Goal: Information Seeking & Learning: Learn about a topic

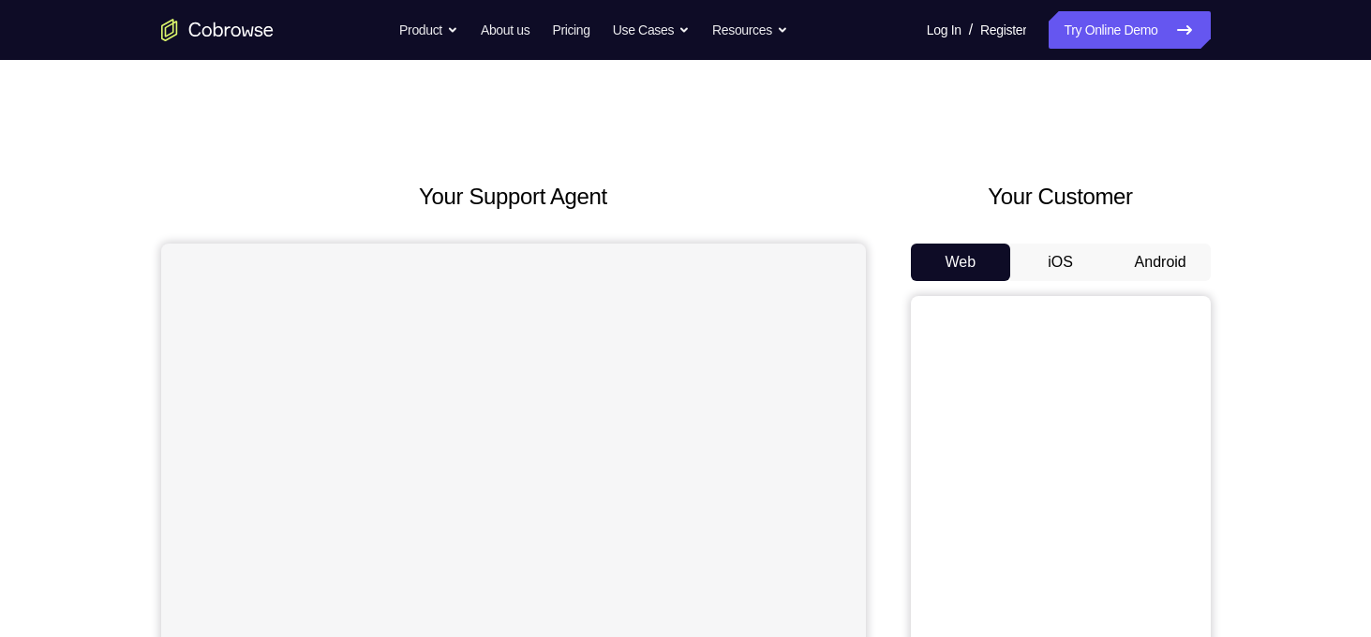
click at [1160, 256] on button "Android" at bounding box center [1161, 262] width 100 height 37
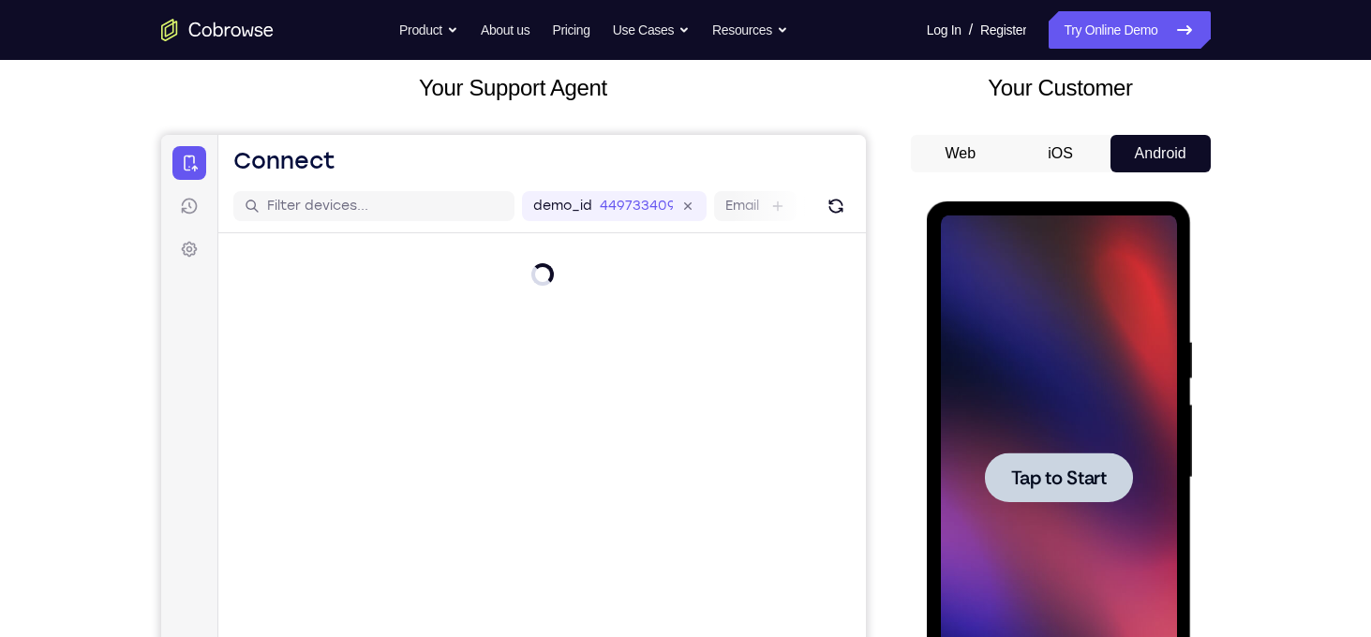
click at [1081, 375] on div at bounding box center [1059, 478] width 236 height 525
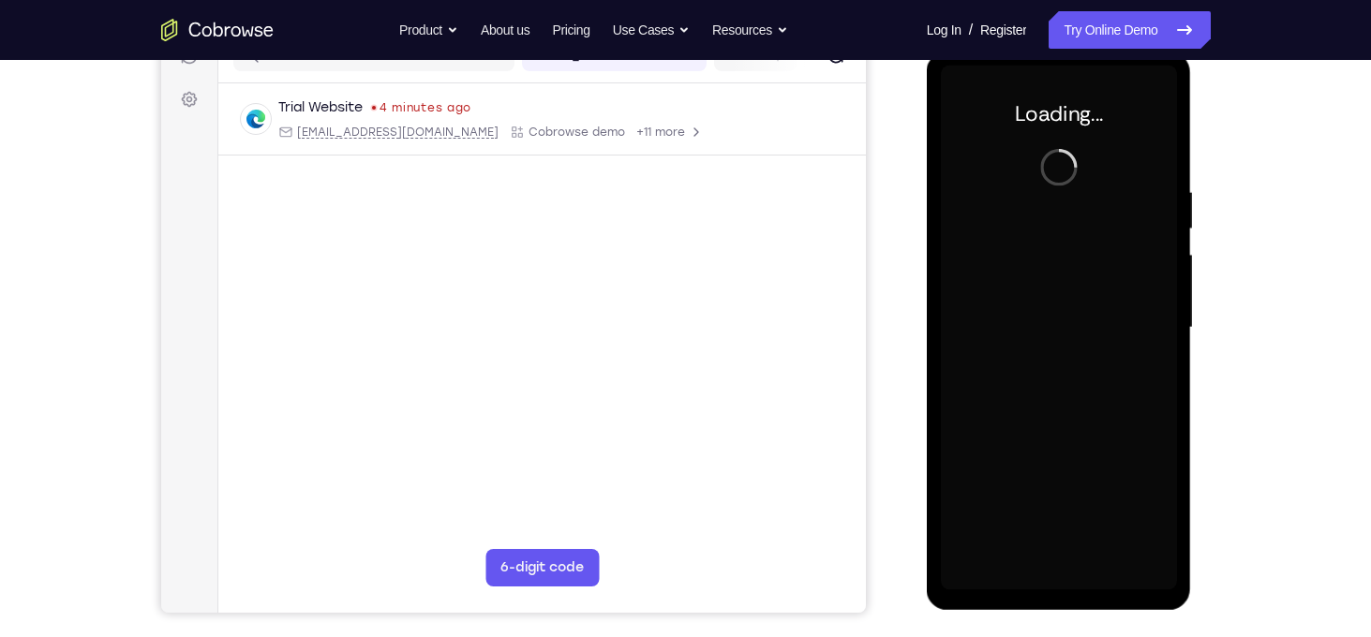
scroll to position [225, 0]
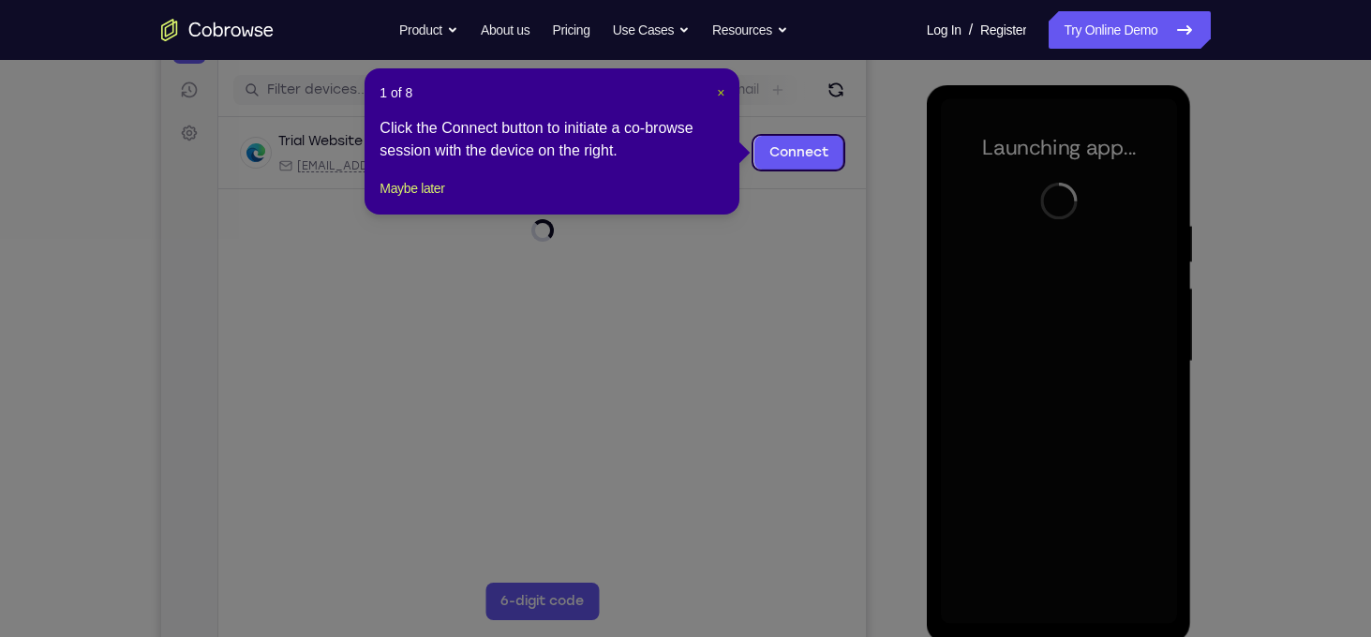
click at [721, 90] on span "×" at bounding box center [720, 92] width 7 height 15
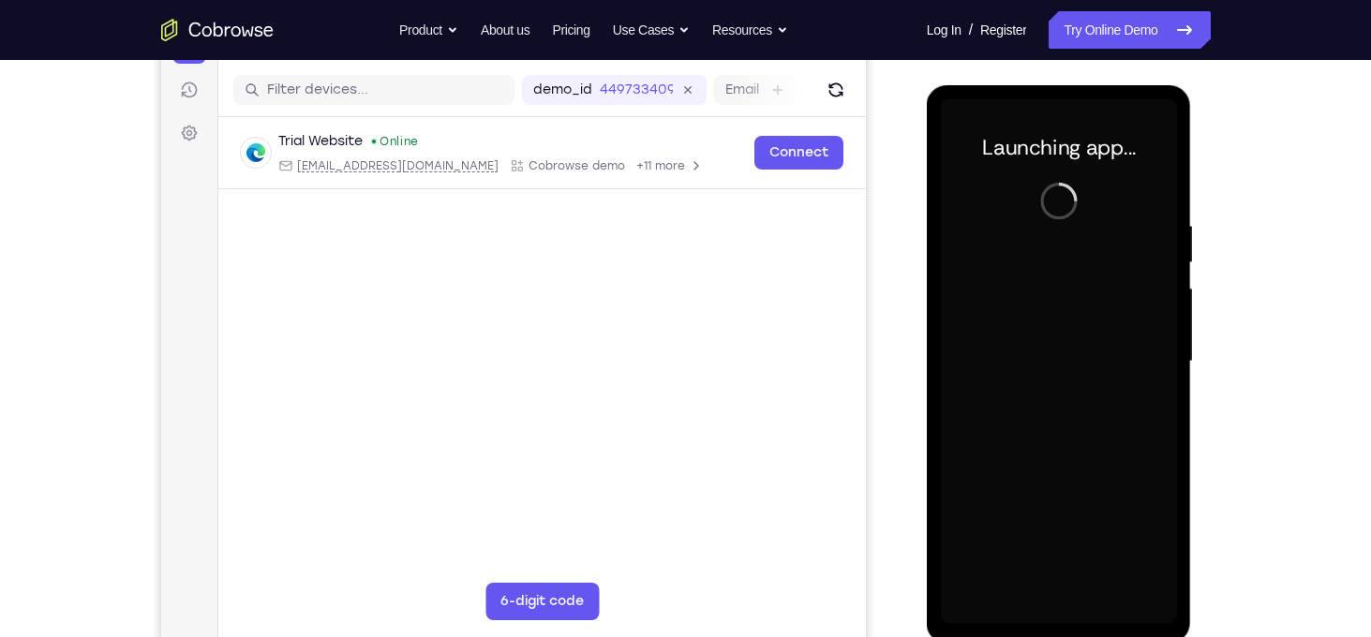
scroll to position [236, 0]
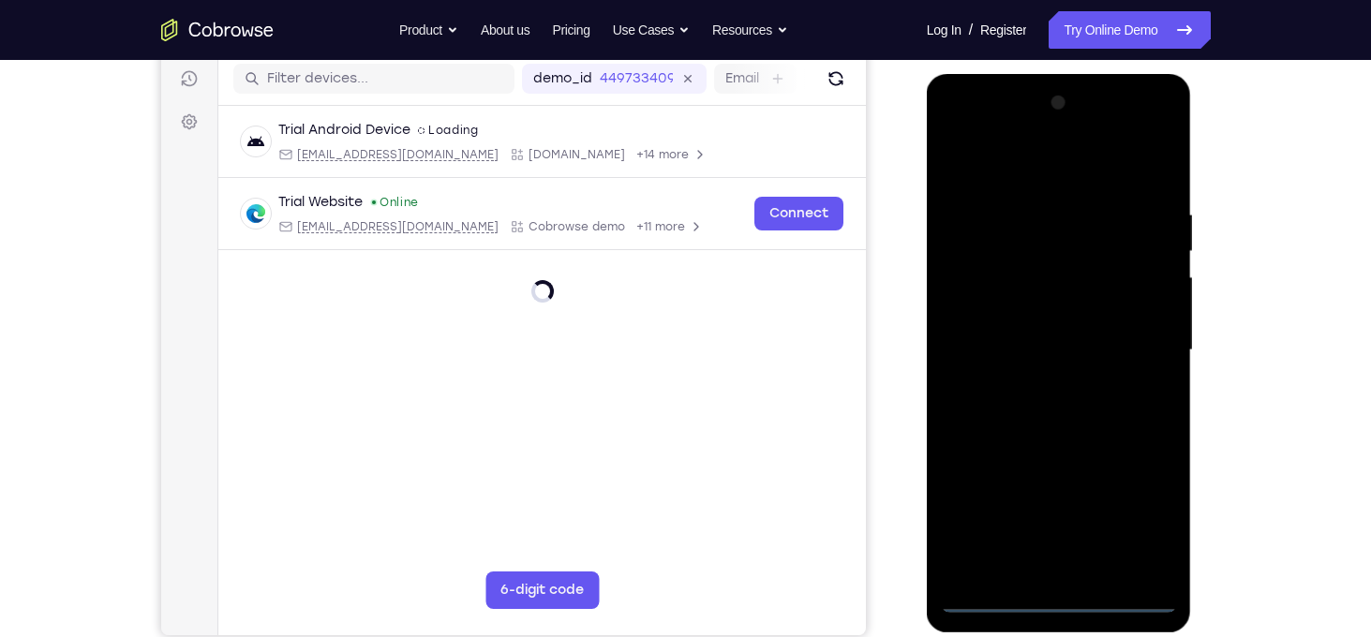
click at [1058, 603] on div at bounding box center [1059, 350] width 236 height 525
click at [1133, 509] on div at bounding box center [1059, 350] width 236 height 525
click at [1055, 168] on div at bounding box center [1059, 350] width 236 height 525
click at [1138, 344] on div at bounding box center [1059, 350] width 236 height 525
click at [1035, 381] on div at bounding box center [1059, 350] width 236 height 525
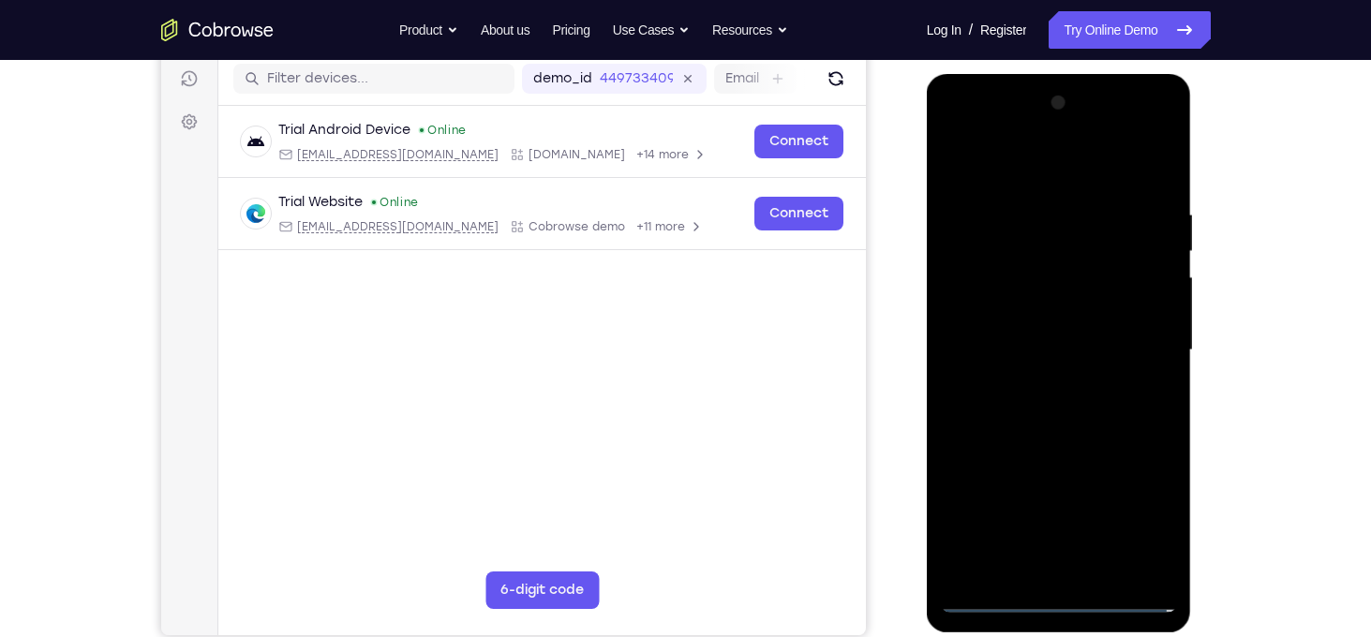
click at [1027, 335] on div at bounding box center [1059, 350] width 236 height 525
click at [1030, 318] on div at bounding box center [1059, 350] width 236 height 525
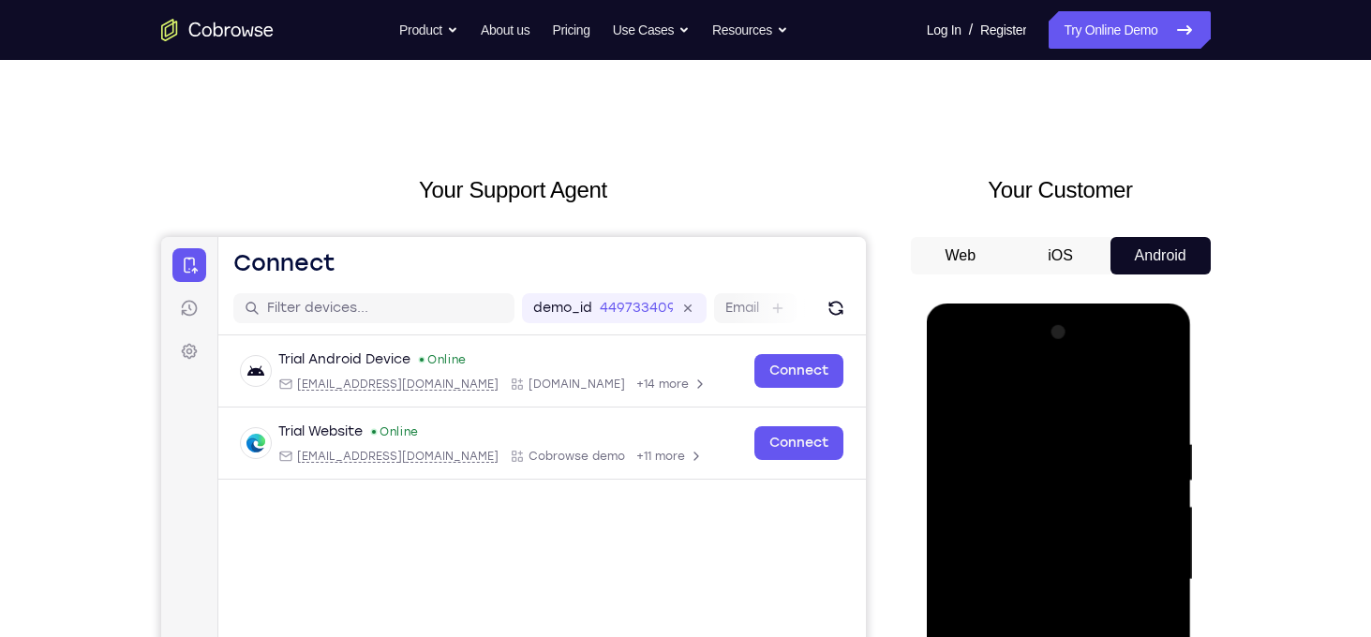
scroll to position [0, 0]
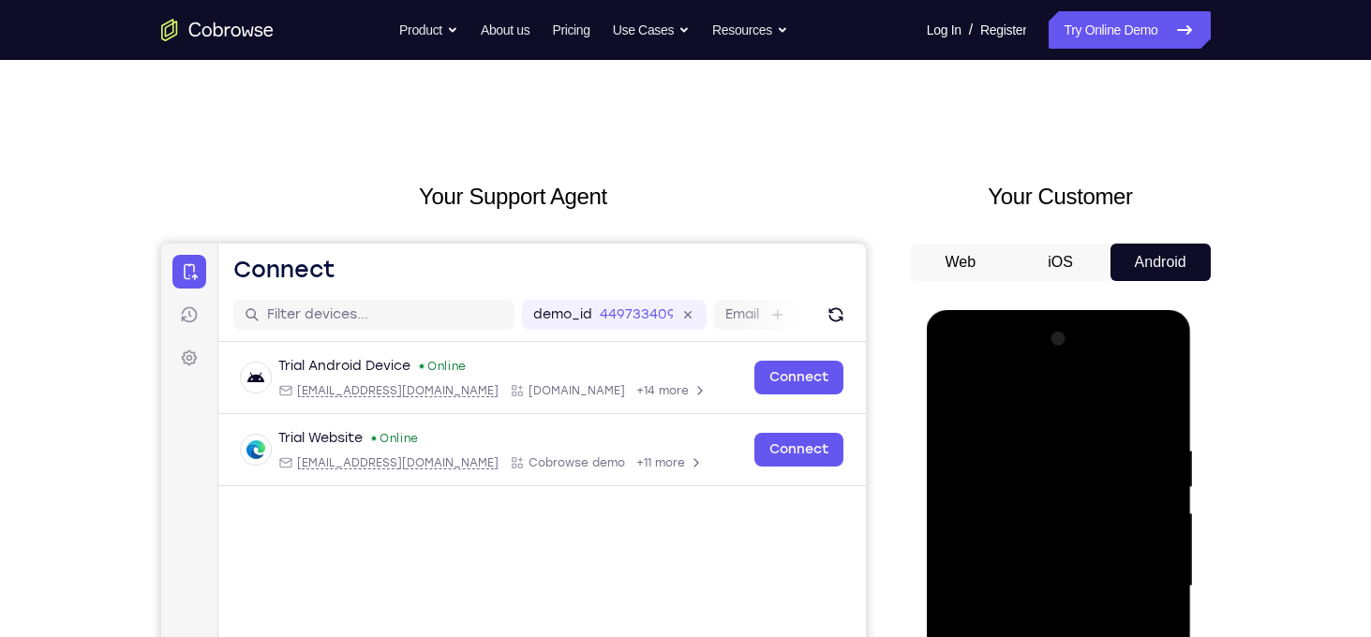
click at [1013, 551] on div at bounding box center [1059, 586] width 236 height 525
click at [1160, 541] on div at bounding box center [1059, 586] width 236 height 525
click at [1116, 583] on div at bounding box center [1059, 586] width 236 height 525
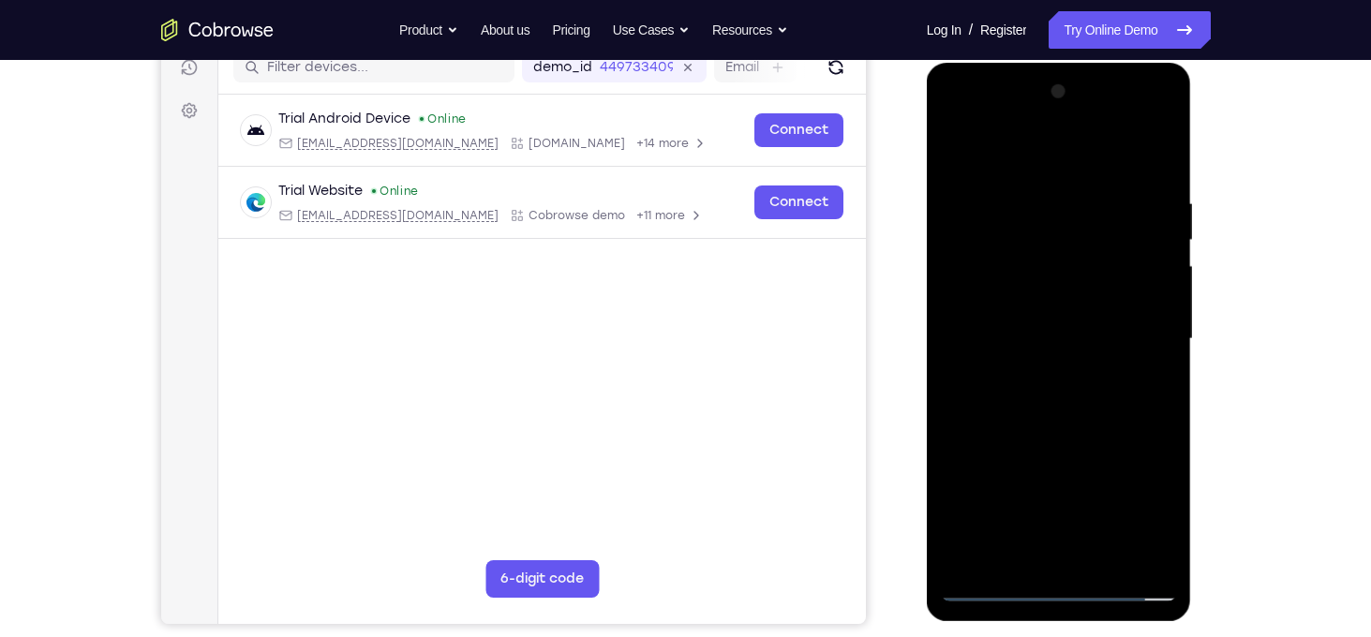
scroll to position [247, 0]
click at [1083, 401] on div at bounding box center [1059, 339] width 236 height 525
click at [1066, 426] on div at bounding box center [1059, 339] width 236 height 525
click at [1154, 152] on div at bounding box center [1059, 339] width 236 height 525
click at [1103, 550] on div at bounding box center [1059, 339] width 236 height 525
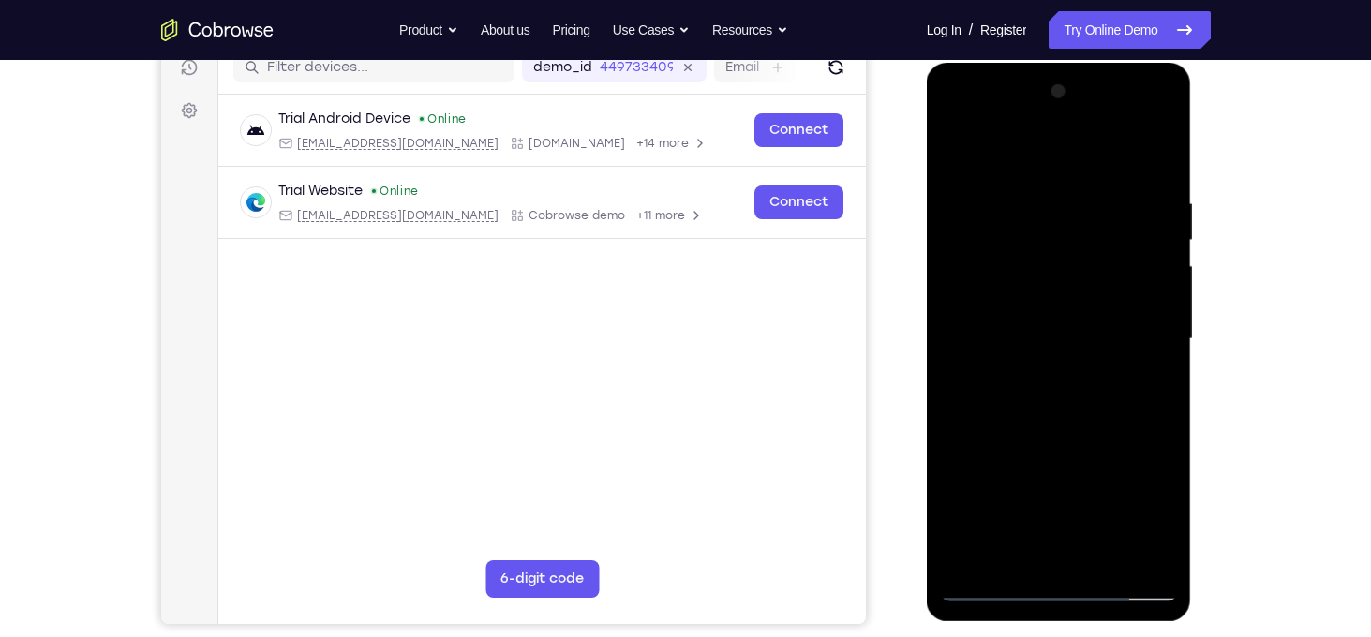
click at [1071, 431] on div at bounding box center [1059, 339] width 236 height 525
click at [1167, 233] on div at bounding box center [1059, 339] width 236 height 525
click at [960, 238] on div at bounding box center [1059, 339] width 236 height 525
click at [964, 221] on div at bounding box center [1059, 339] width 236 height 525
click at [1162, 157] on div at bounding box center [1059, 339] width 236 height 525
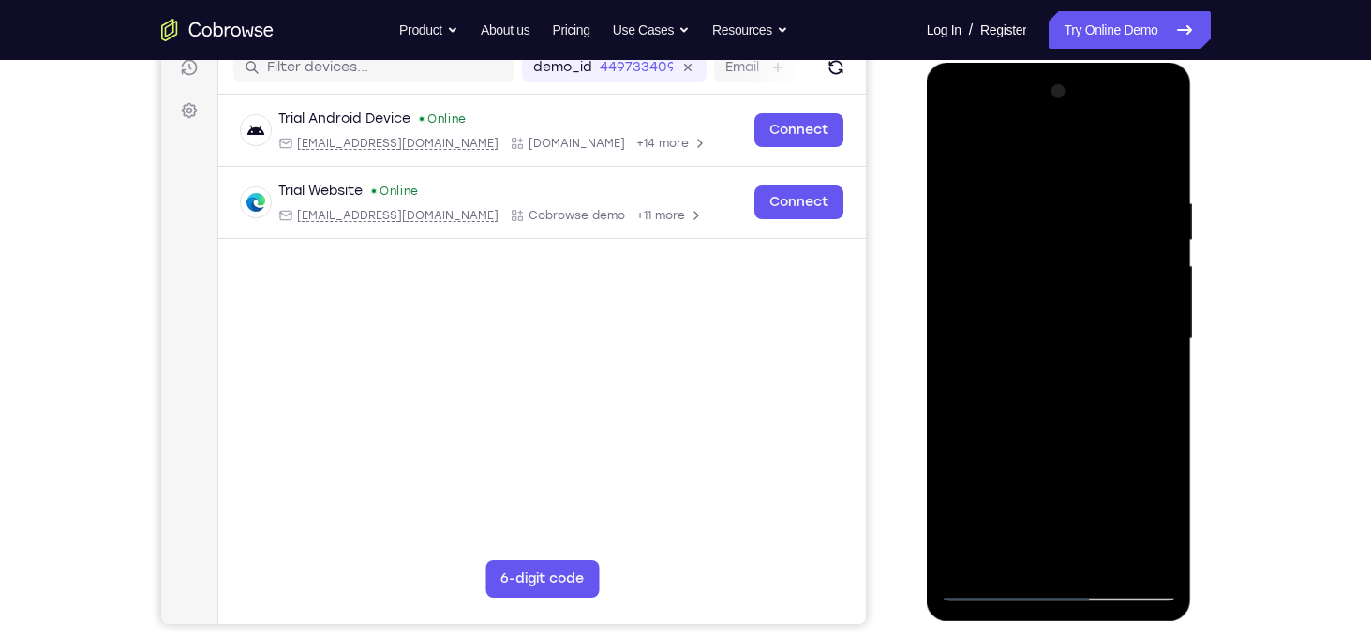
click at [964, 151] on div at bounding box center [1059, 339] width 236 height 525
click at [1021, 175] on div at bounding box center [1059, 339] width 236 height 525
click at [1141, 250] on div at bounding box center [1059, 339] width 236 height 525
drag, startPoint x: 1130, startPoint y: 250, endPoint x: 1021, endPoint y: 250, distance: 109.6
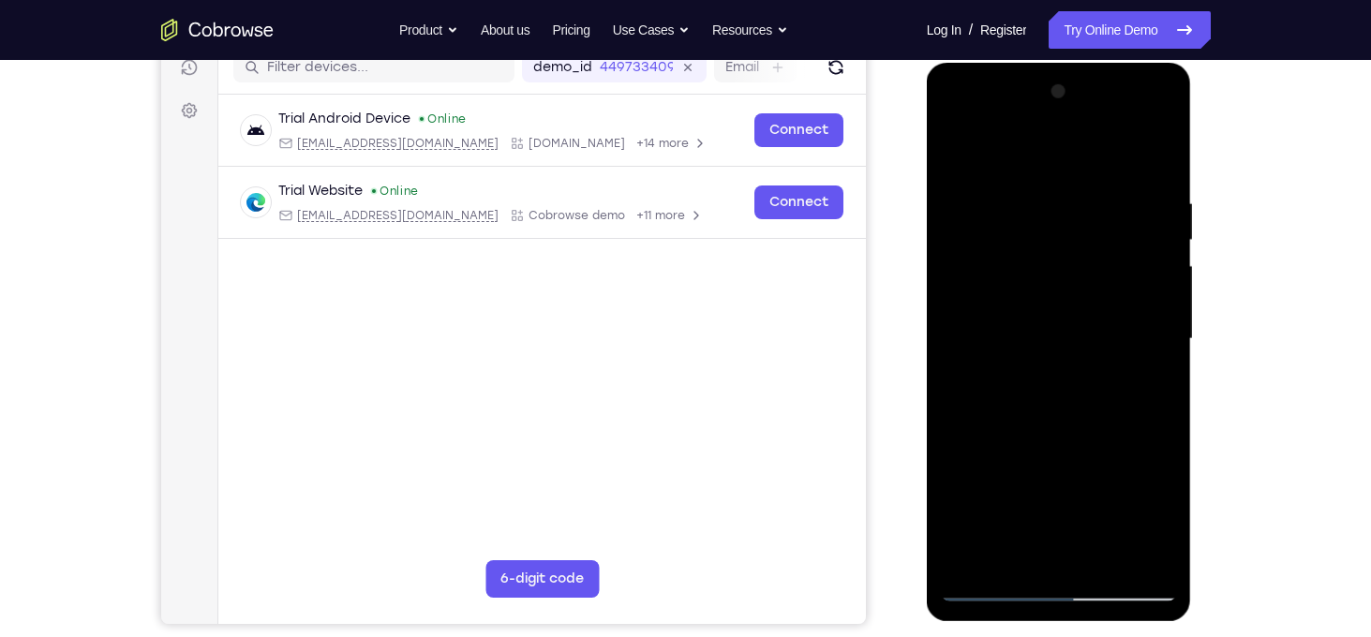
click at [1021, 250] on div at bounding box center [1059, 339] width 236 height 525
drag, startPoint x: 973, startPoint y: 263, endPoint x: 1095, endPoint y: 248, distance: 122.7
click at [1095, 248] on div at bounding box center [1059, 339] width 236 height 525
drag, startPoint x: 1143, startPoint y: 272, endPoint x: 889, endPoint y: 282, distance: 254.2
click at [927, 282] on html "Online web based iOS Simulators and Android Emulators. Run iPhone, iPad, Mobile…" at bounding box center [1060, 344] width 267 height 562
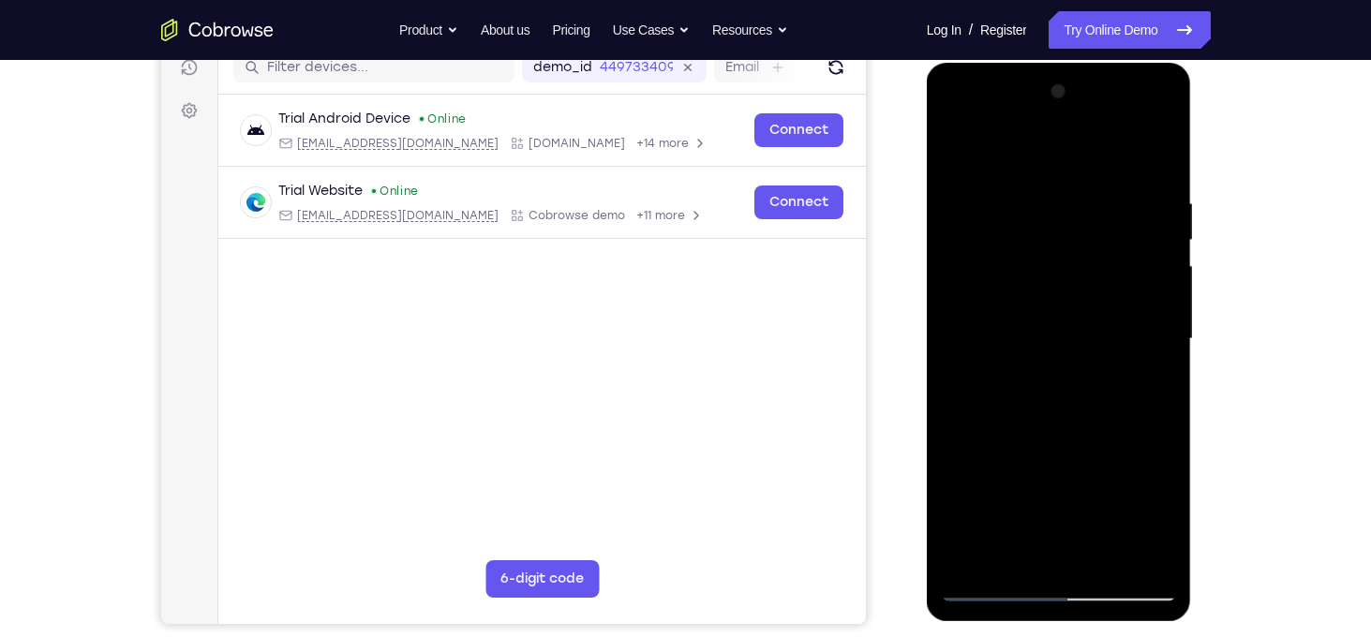
drag, startPoint x: 1129, startPoint y: 269, endPoint x: 857, endPoint y: 318, distance: 277.0
click at [927, 318] on html "Online web based iOS Simulators and Android Emulators. Run iPhone, iPad, Mobile…" at bounding box center [1060, 344] width 267 height 562
click at [1141, 295] on div at bounding box center [1059, 339] width 236 height 525
click at [1152, 275] on div at bounding box center [1059, 339] width 236 height 525
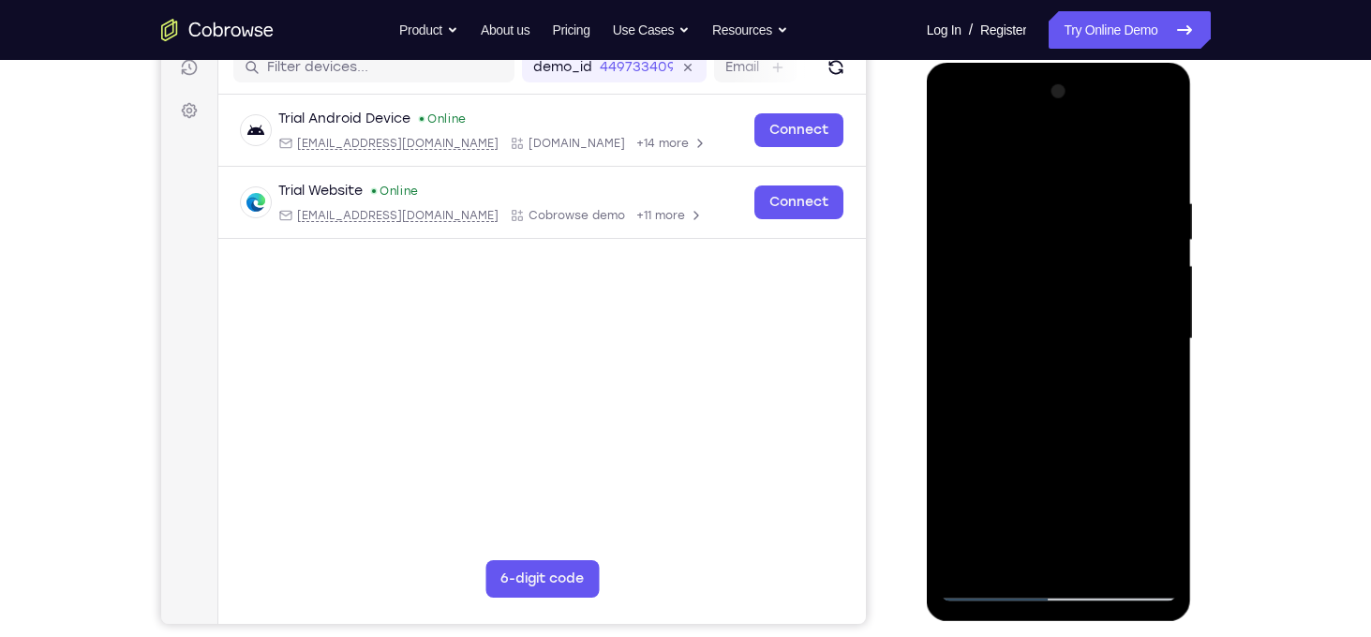
click at [1152, 275] on div at bounding box center [1059, 339] width 236 height 525
drag, startPoint x: 1152, startPoint y: 275, endPoint x: 954, endPoint y: 276, distance: 197.7
click at [954, 276] on div at bounding box center [1059, 339] width 236 height 525
drag, startPoint x: 1146, startPoint y: 277, endPoint x: 922, endPoint y: 291, distance: 224.4
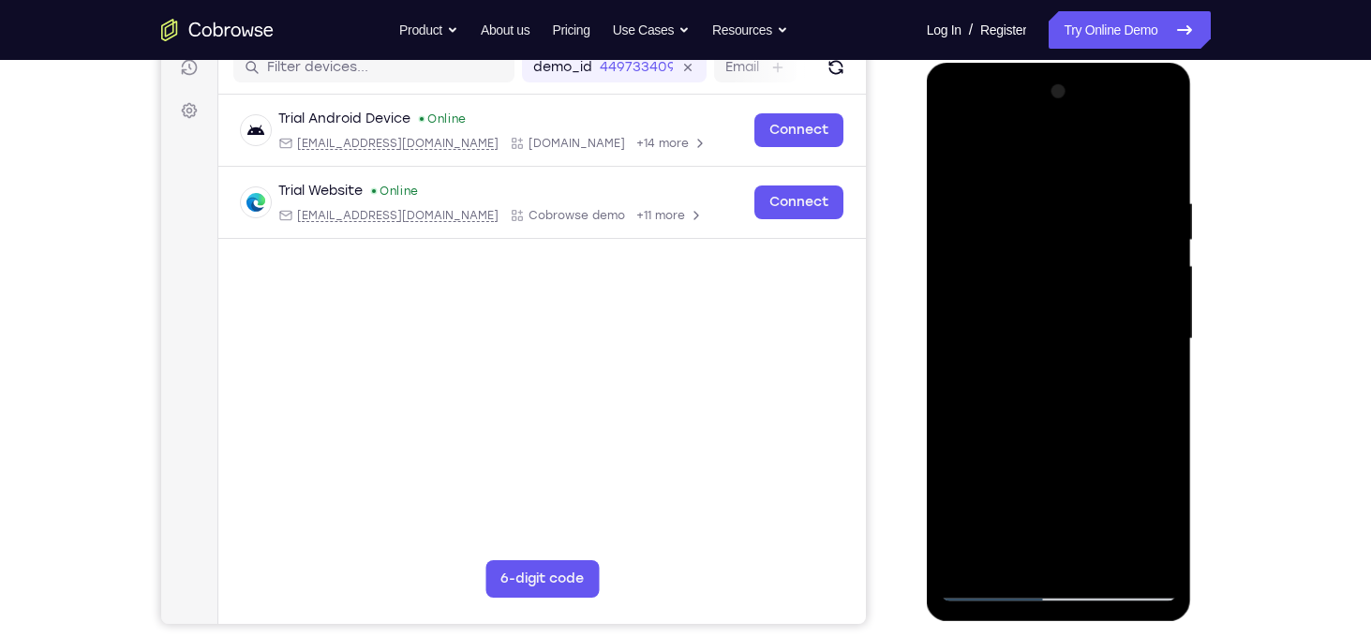
click at [927, 291] on html "Online web based iOS Simulators and Android Emulators. Run iPhone, iPad, Mobile…" at bounding box center [1060, 344] width 267 height 562
click at [1147, 266] on div at bounding box center [1059, 339] width 236 height 525
drag, startPoint x: 1147, startPoint y: 266, endPoint x: 1031, endPoint y: 248, distance: 117.6
click at [1031, 248] on div at bounding box center [1059, 339] width 236 height 525
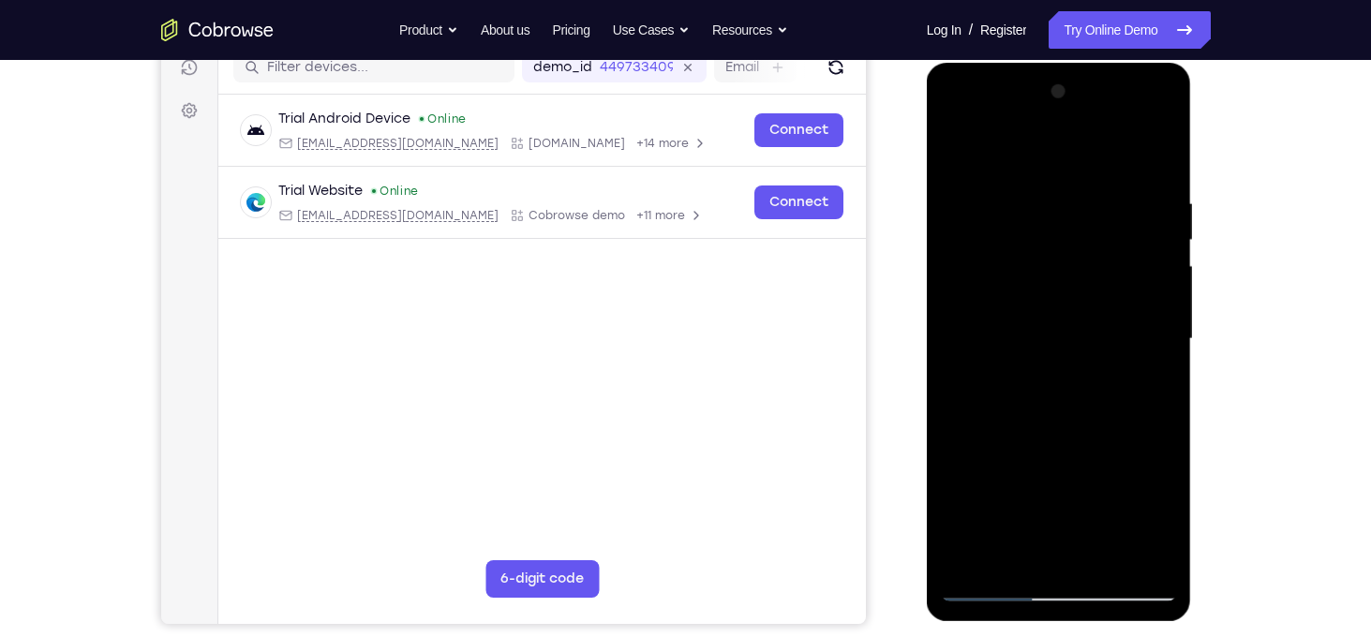
click at [1071, 276] on div at bounding box center [1059, 339] width 236 height 525
click at [952, 278] on div at bounding box center [1059, 339] width 236 height 525
click at [956, 236] on div at bounding box center [1059, 339] width 236 height 525
click at [1032, 325] on div at bounding box center [1059, 339] width 236 height 525
click at [1048, 304] on div at bounding box center [1059, 339] width 236 height 525
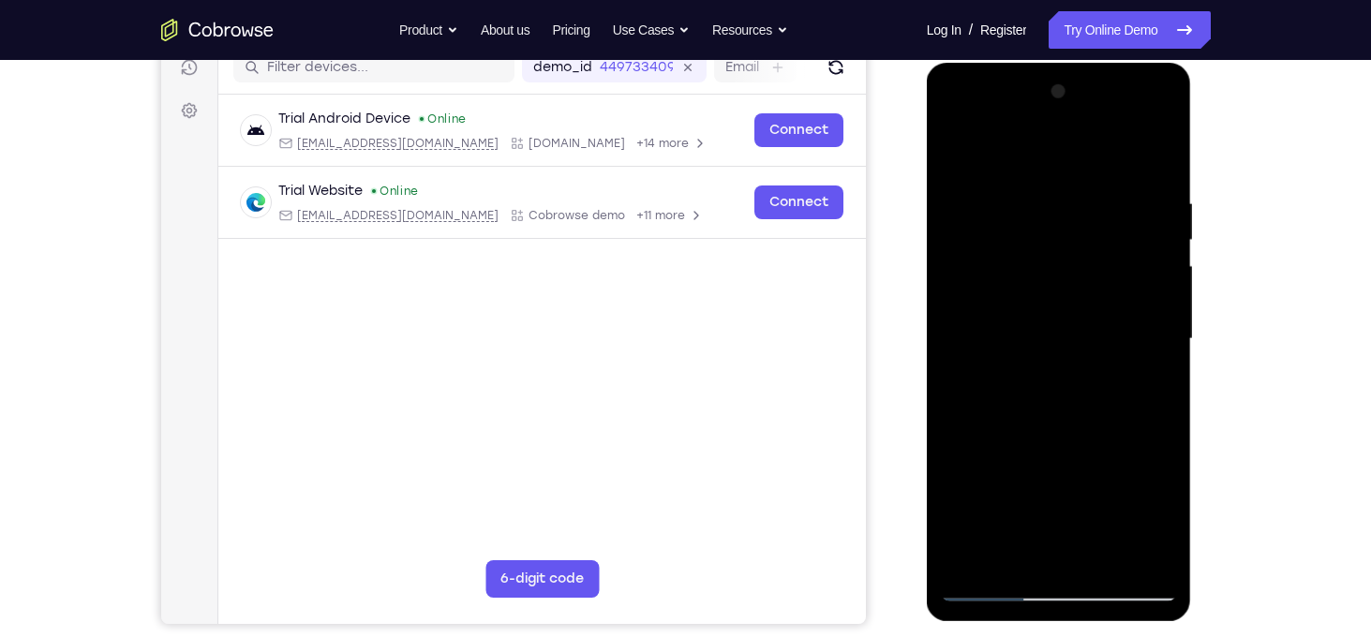
click at [972, 210] on div at bounding box center [1059, 339] width 236 height 525
click at [1134, 276] on div at bounding box center [1059, 339] width 236 height 525
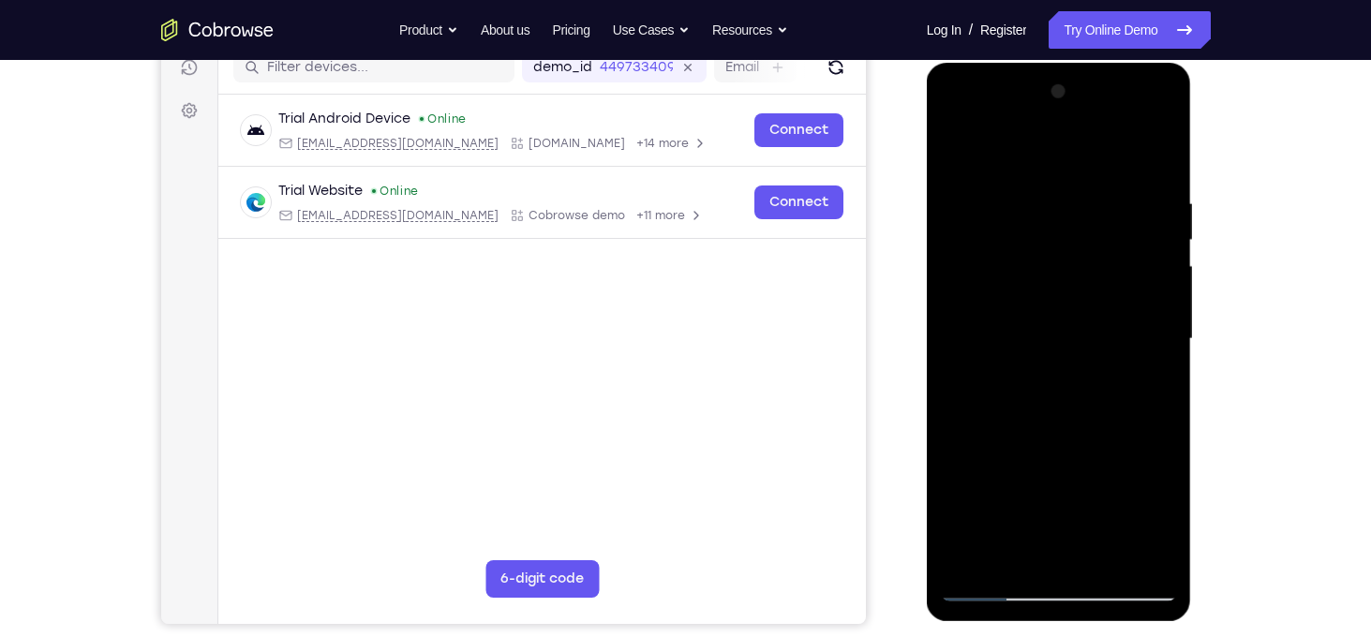
click at [950, 152] on div at bounding box center [1059, 339] width 236 height 525
click at [1156, 235] on div at bounding box center [1059, 339] width 236 height 525
click at [1159, 235] on div at bounding box center [1059, 339] width 236 height 525
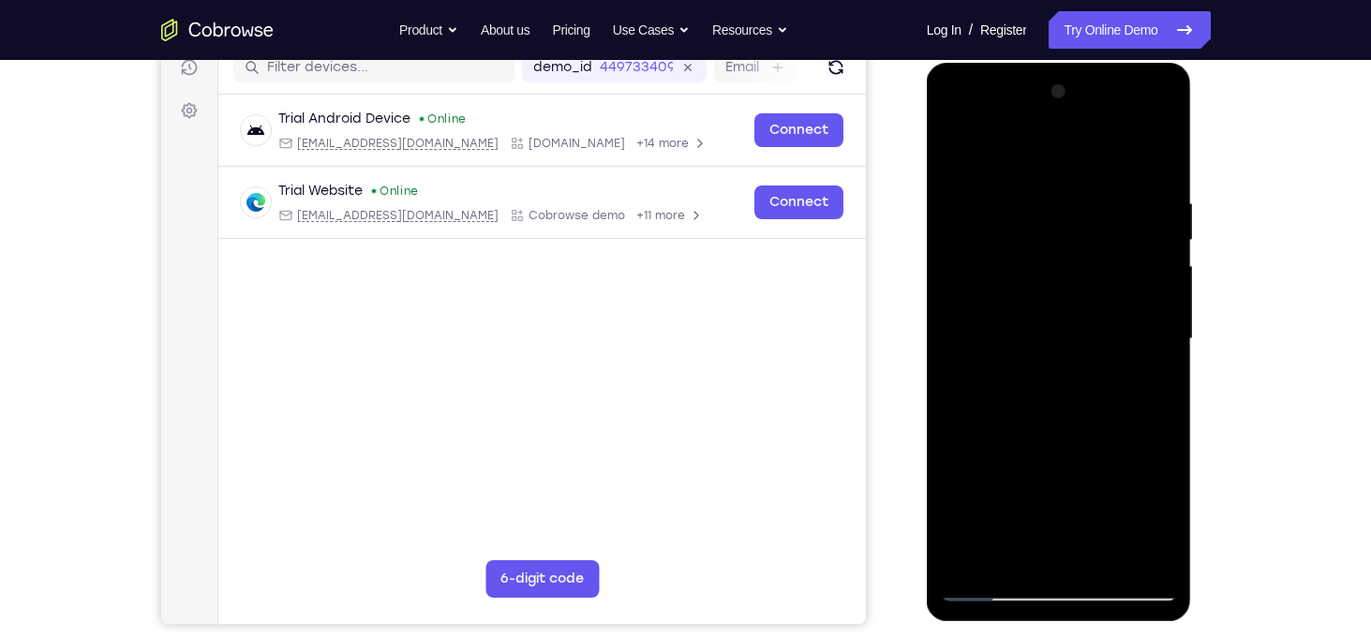
click at [1140, 215] on div at bounding box center [1059, 339] width 236 height 525
drag, startPoint x: 1140, startPoint y: 215, endPoint x: 947, endPoint y: 241, distance: 193.9
click at [947, 241] on div at bounding box center [1059, 339] width 236 height 525
drag, startPoint x: 1144, startPoint y: 300, endPoint x: 1009, endPoint y: 316, distance: 135.9
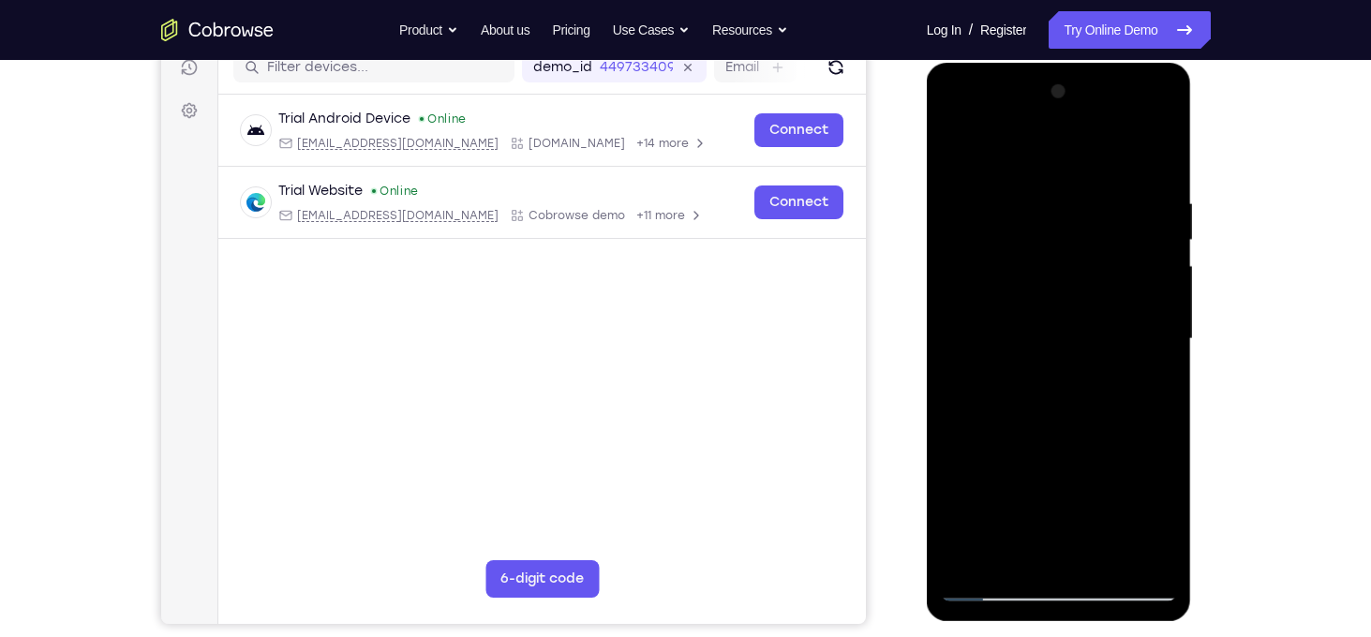
click at [1009, 316] on div at bounding box center [1059, 339] width 236 height 525
drag, startPoint x: 1162, startPoint y: 292, endPoint x: 1064, endPoint y: 309, distance: 99.8
click at [1064, 309] on div at bounding box center [1059, 339] width 236 height 525
drag, startPoint x: 1120, startPoint y: 299, endPoint x: 901, endPoint y: 350, distance: 225.3
click at [927, 350] on html "Online web based iOS Simulators and Android Emulators. Run iPhone, iPad, Mobile…" at bounding box center [1060, 344] width 267 height 562
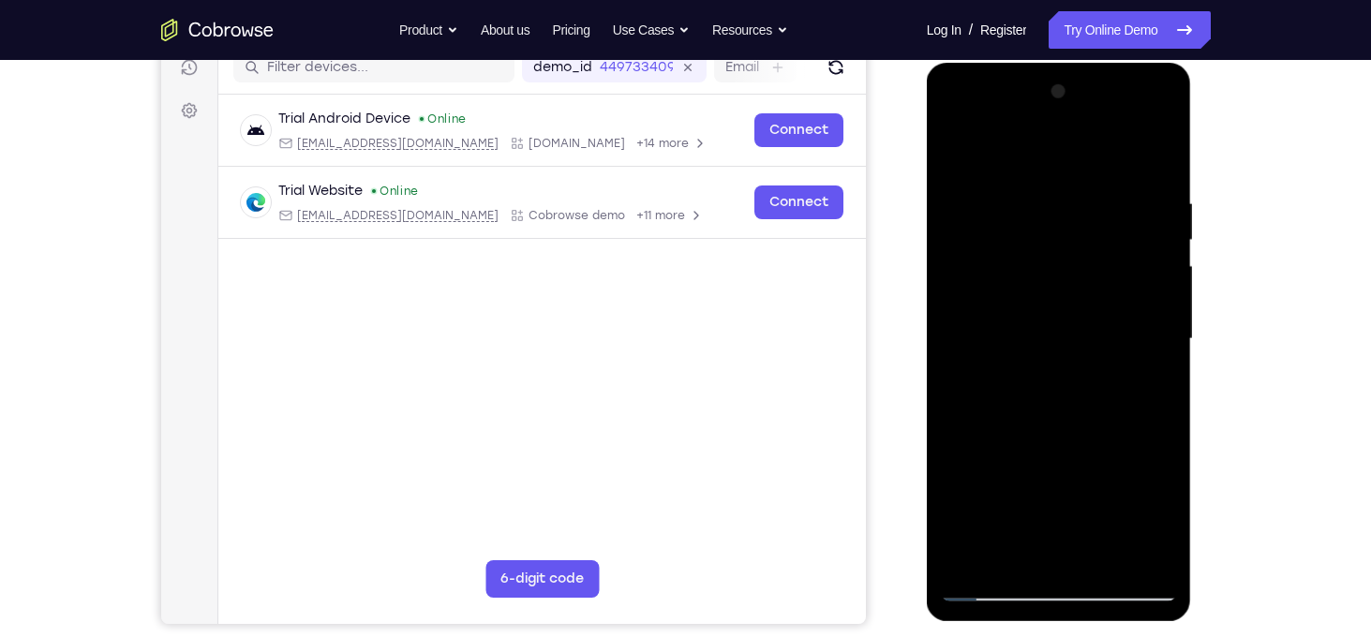
click at [1155, 207] on div at bounding box center [1059, 339] width 236 height 525
drag, startPoint x: 1155, startPoint y: 207, endPoint x: 998, endPoint y: 202, distance: 157.5
click at [998, 202] on div at bounding box center [1059, 339] width 236 height 525
click at [1156, 234] on div at bounding box center [1059, 339] width 236 height 525
drag, startPoint x: 1156, startPoint y: 234, endPoint x: 934, endPoint y: 269, distance: 224.8
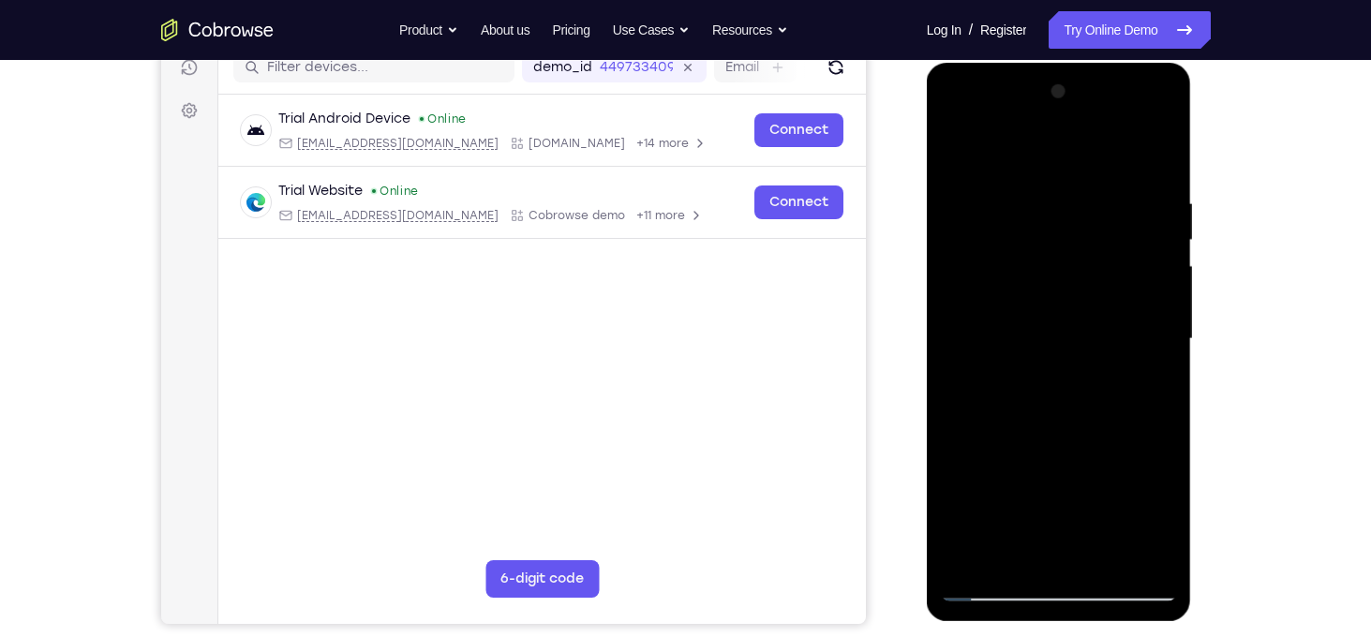
click at [934, 269] on div at bounding box center [1059, 342] width 265 height 559
drag, startPoint x: 1153, startPoint y: 218, endPoint x: 935, endPoint y: 194, distance: 218.8
click at [935, 194] on div at bounding box center [1059, 342] width 265 height 559
drag, startPoint x: 1155, startPoint y: 238, endPoint x: 872, endPoint y: 254, distance: 282.5
click at [927, 254] on html "Online web based iOS Simulators and Android Emulators. Run iPhone, iPad, Mobile…" at bounding box center [1060, 344] width 267 height 562
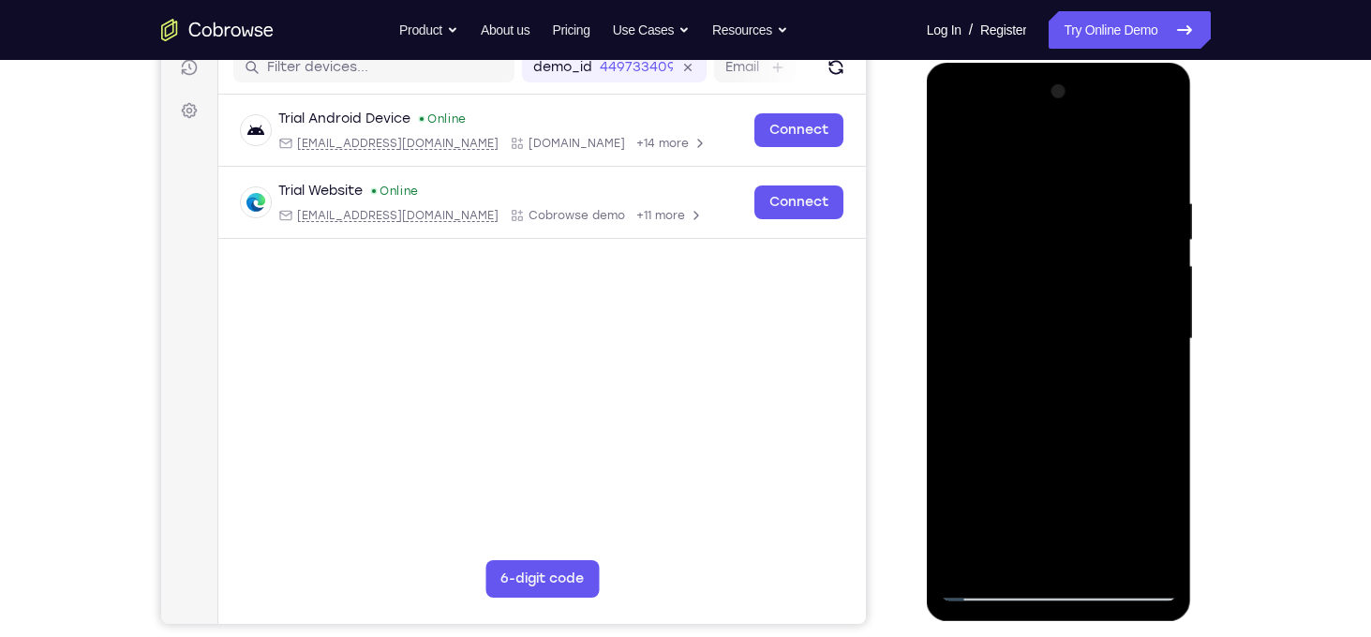
click at [1161, 205] on div at bounding box center [1059, 339] width 236 height 525
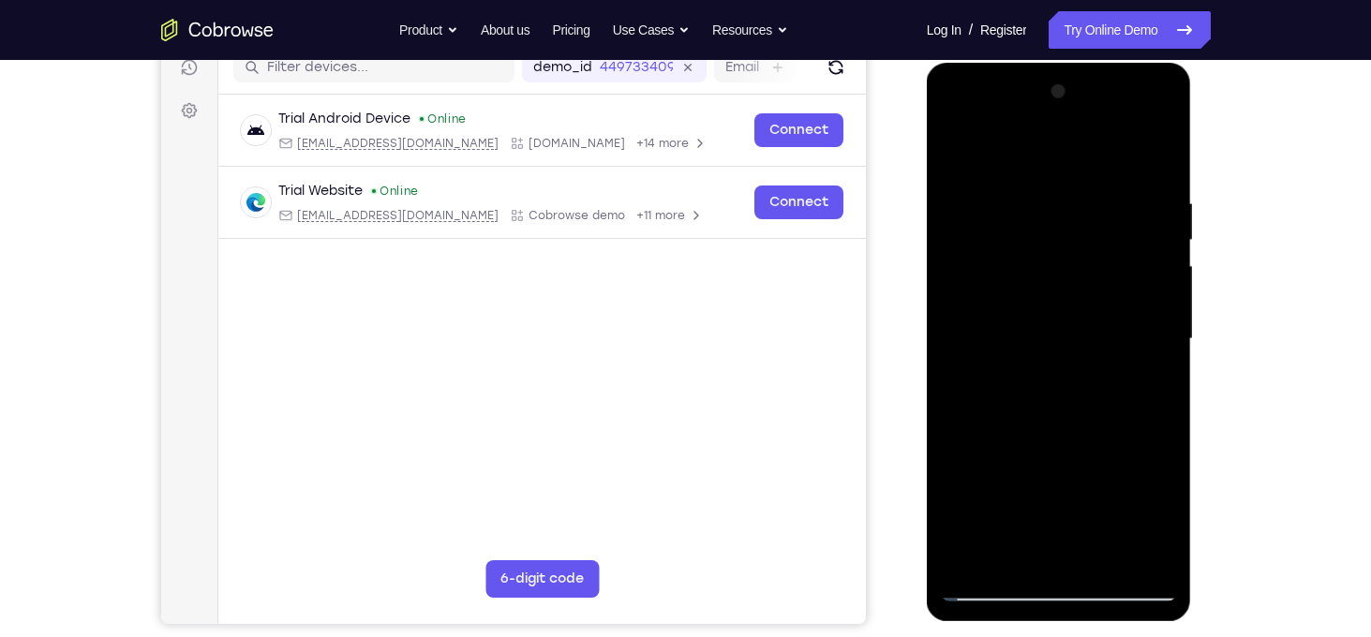
click at [1161, 157] on div at bounding box center [1059, 339] width 236 height 525
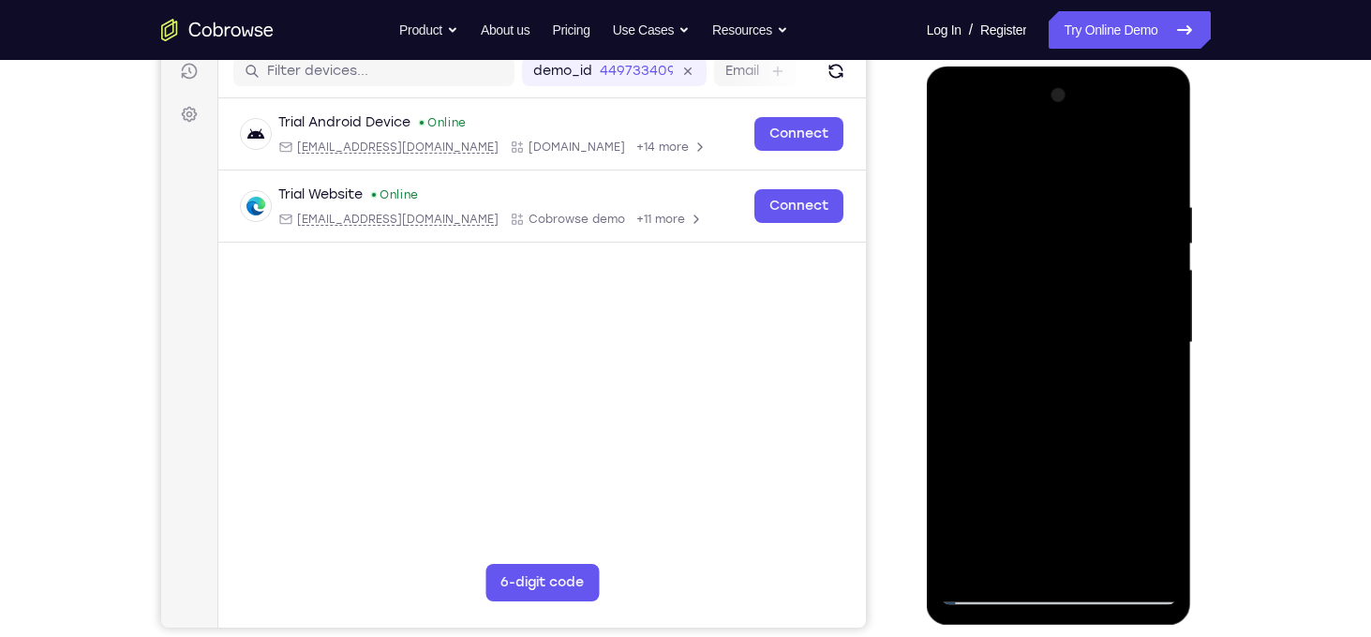
scroll to position [244, 0]
drag, startPoint x: 1122, startPoint y: 258, endPoint x: 1073, endPoint y: 290, distance: 58.2
click at [1073, 290] on div at bounding box center [1059, 343] width 236 height 525
click at [1108, 561] on div at bounding box center [1059, 343] width 236 height 525
click at [961, 154] on div at bounding box center [1059, 343] width 236 height 525
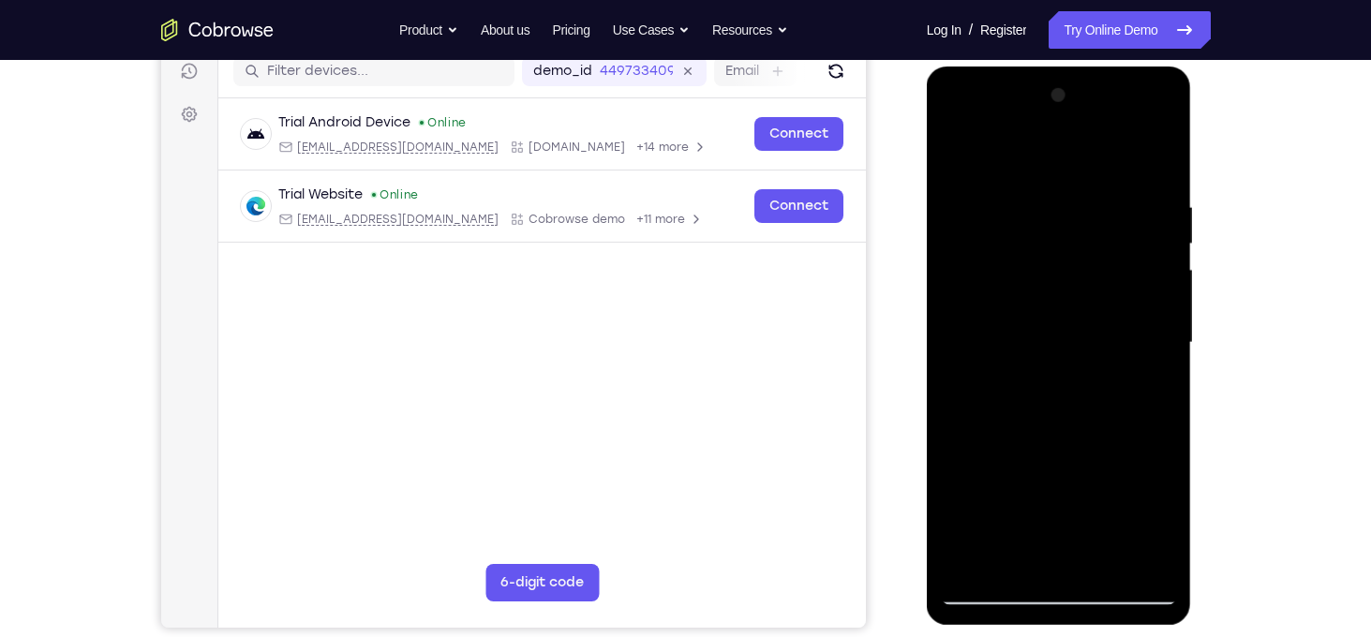
click at [970, 554] on div at bounding box center [1059, 343] width 236 height 525
